Goal: Information Seeking & Learning: Learn about a topic

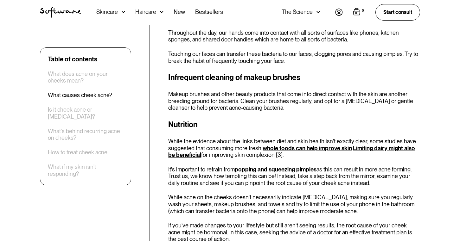
scroll to position [916, 0]
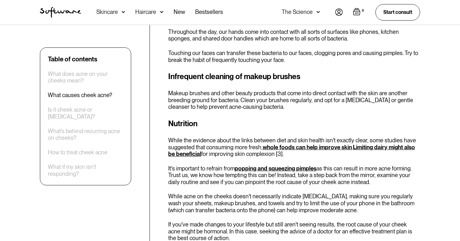
click at [281, 144] on link "whole foods can help improve skin" at bounding box center [307, 147] width 89 height 7
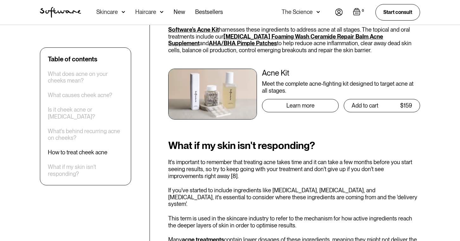
scroll to position [1499, 0]
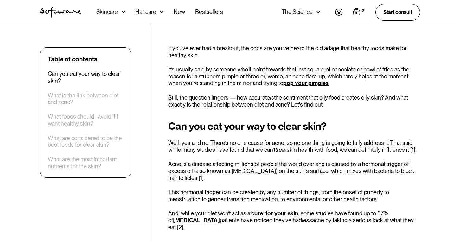
scroll to position [176, 0]
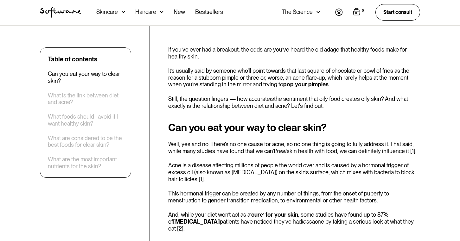
click at [290, 86] on link "pop your pimples" at bounding box center [305, 84] width 45 height 7
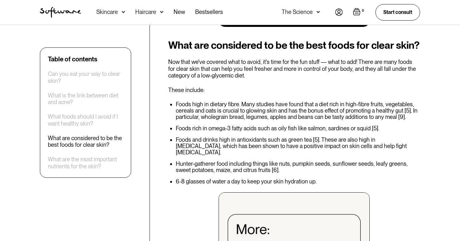
scroll to position [783, 0]
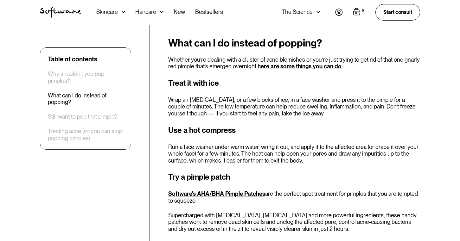
scroll to position [504, 0]
